Goal: Find contact information

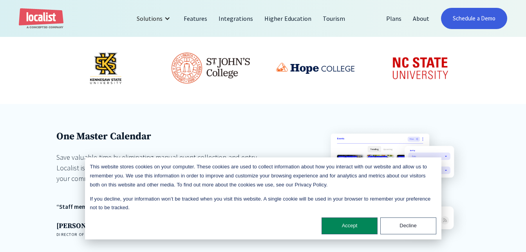
scroll to position [502, 0]
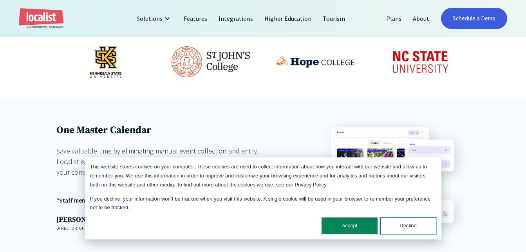
click at [401, 228] on button "Decline" at bounding box center [408, 225] width 56 height 17
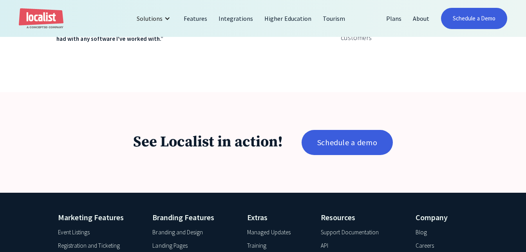
scroll to position [1281, 0]
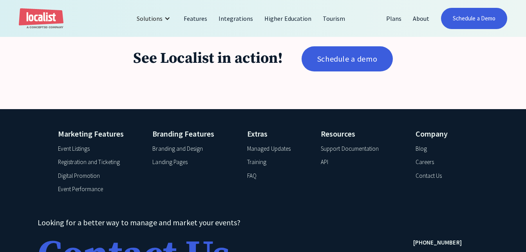
click at [154, 236] on div "Contact Us" at bounding box center [134, 255] width 193 height 39
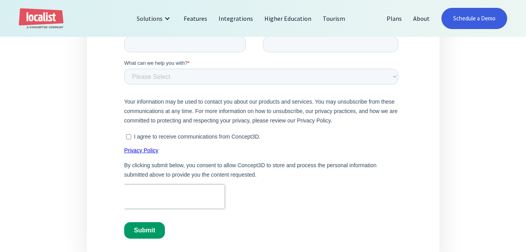
scroll to position [362, 0]
